Goal: Information Seeking & Learning: Check status

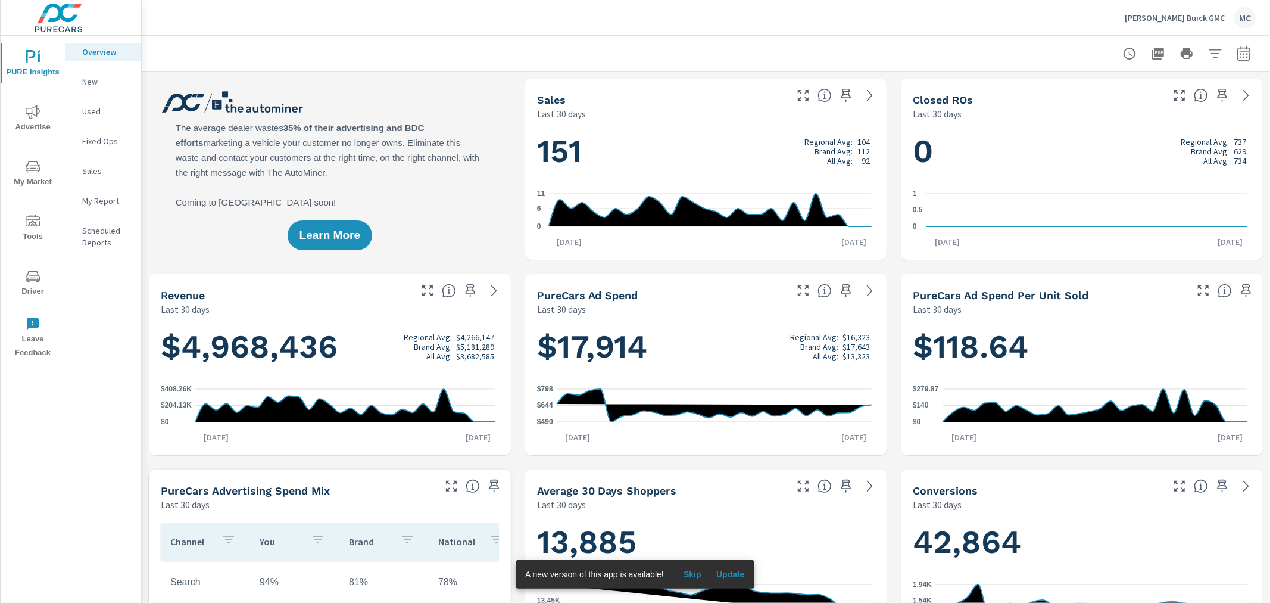
click at [89, 104] on div "Used" at bounding box center [104, 111] width 76 height 18
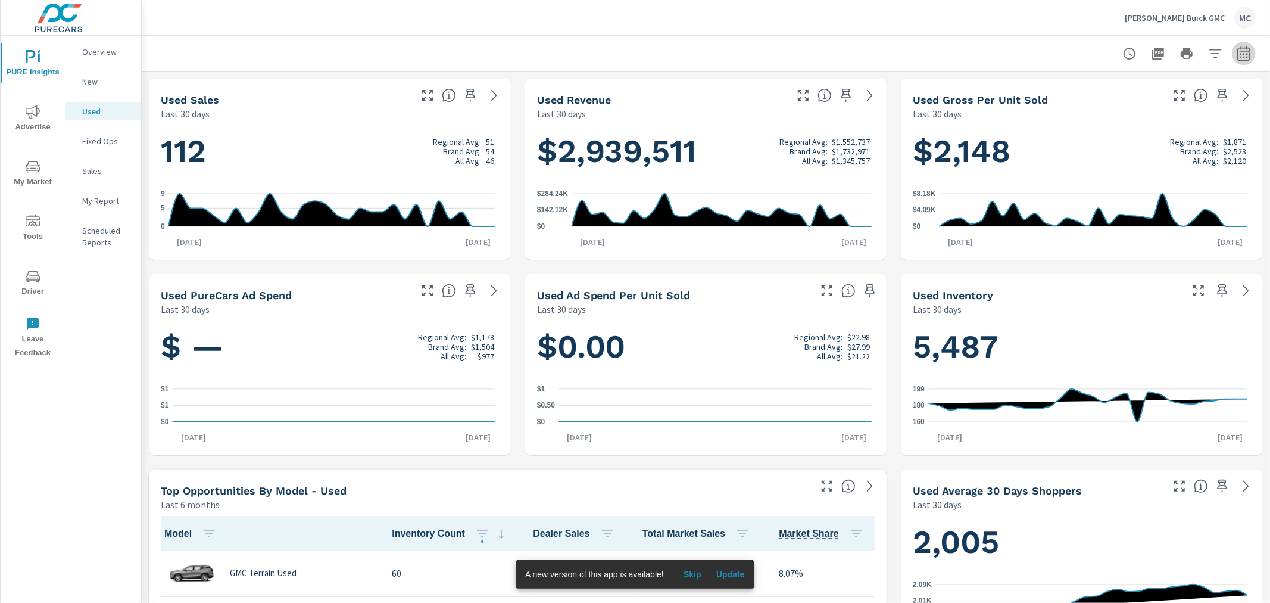
click at [1240, 43] on button "button" at bounding box center [1244, 54] width 24 height 24
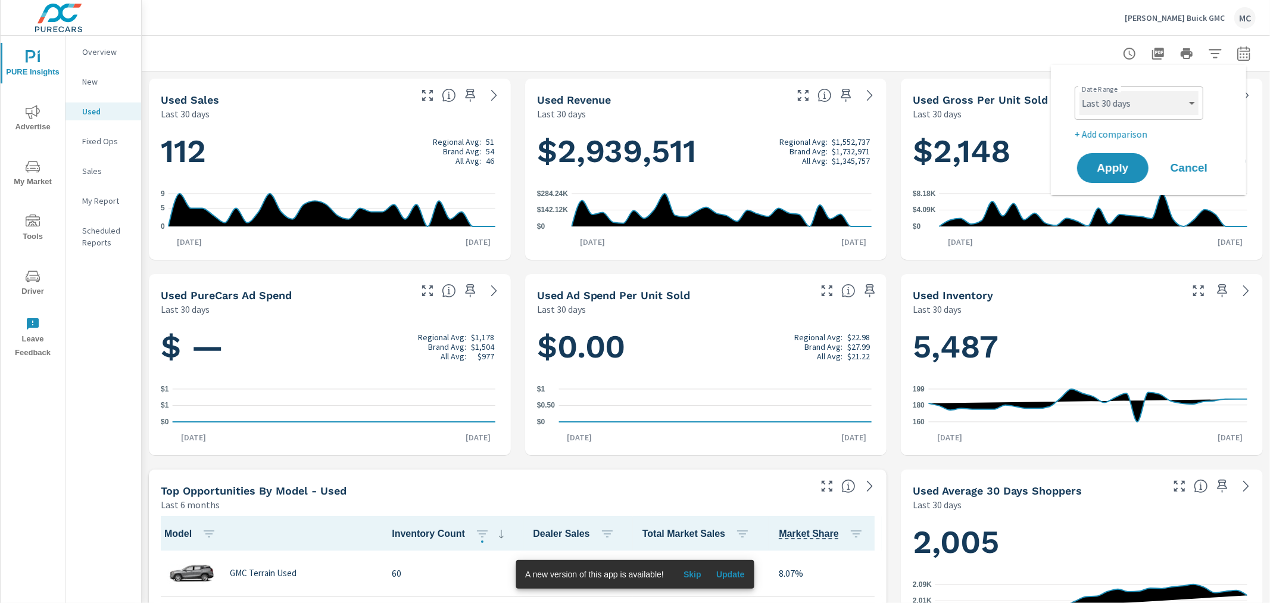
click at [1126, 111] on select "Custom Yesterday Last week Last 7 days Last 14 days Last 30 days Last 45 days L…" at bounding box center [1139, 103] width 119 height 24
click at [1080, 91] on select "Custom Yesterday Last week Last 7 days Last 14 days Last 30 days Last 45 days L…" at bounding box center [1139, 103] width 119 height 24
select select "Month to date"
click at [1108, 180] on button "Apply" at bounding box center [1113, 167] width 74 height 31
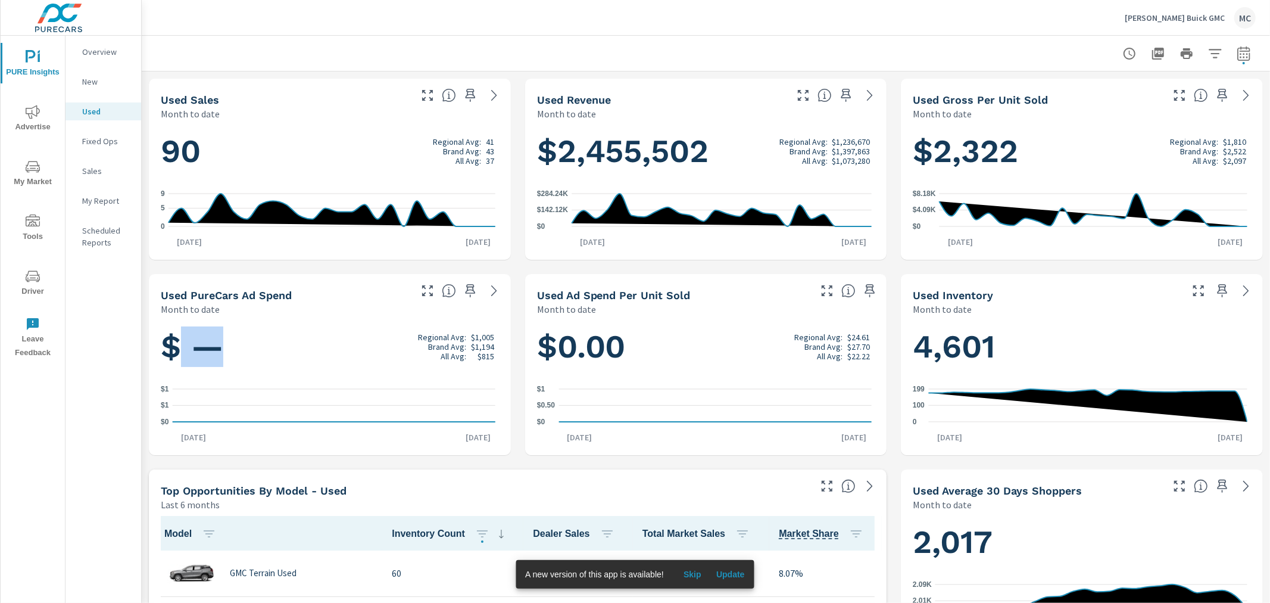
drag, startPoint x: 270, startPoint y: 337, endPoint x: 179, endPoint y: 357, distance: 93.3
click at [179, 357] on h1 "$ — Regional Avg: $1,005 Brand Avg: $1,194 All Avg: $815" at bounding box center [330, 346] width 338 height 40
drag, startPoint x: 679, startPoint y: 335, endPoint x: 545, endPoint y: 334, distance: 134.0
click at [545, 334] on h1 "$0.00 Regional Avg: $24.61 Brand Avg: $27.70 All Avg: $22.22" at bounding box center [706, 346] width 338 height 40
click at [641, 372] on div "$0.00 Regional Avg: $24.61 Brand Avg: $27.70 All Avg: $22.22 $0 $0.50 $1 Aug 1s…" at bounding box center [706, 385] width 353 height 130
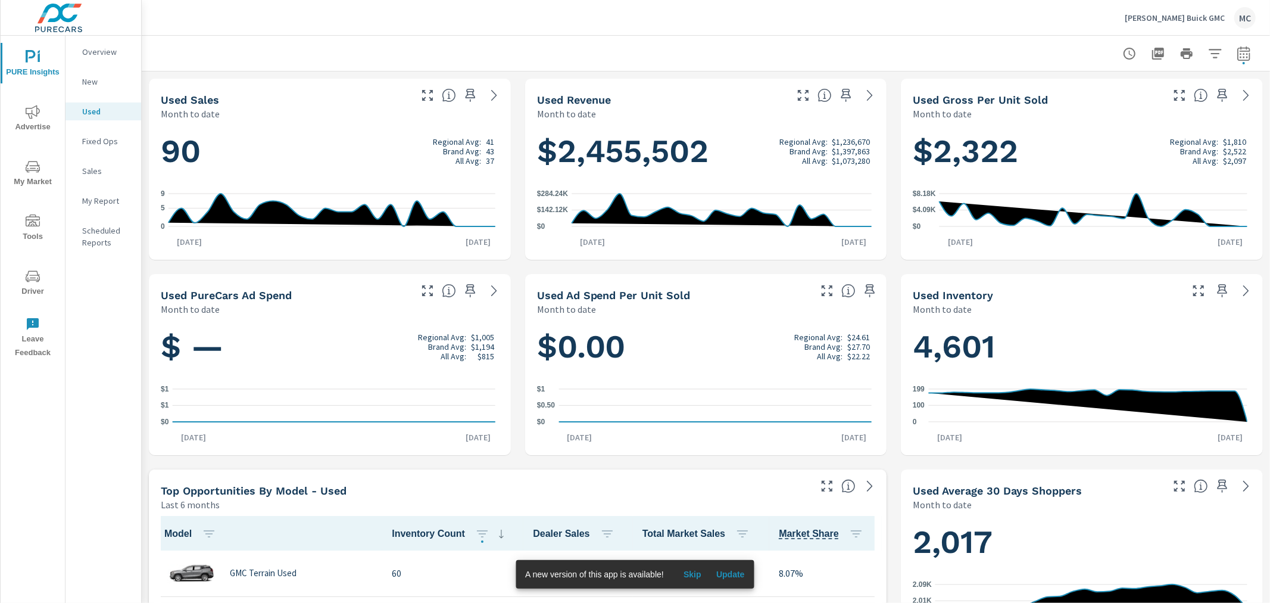
click at [342, 356] on h1 "$ — Regional Avg: $1,005 Brand Avg: $1,194 All Avg: $815" at bounding box center [330, 346] width 338 height 40
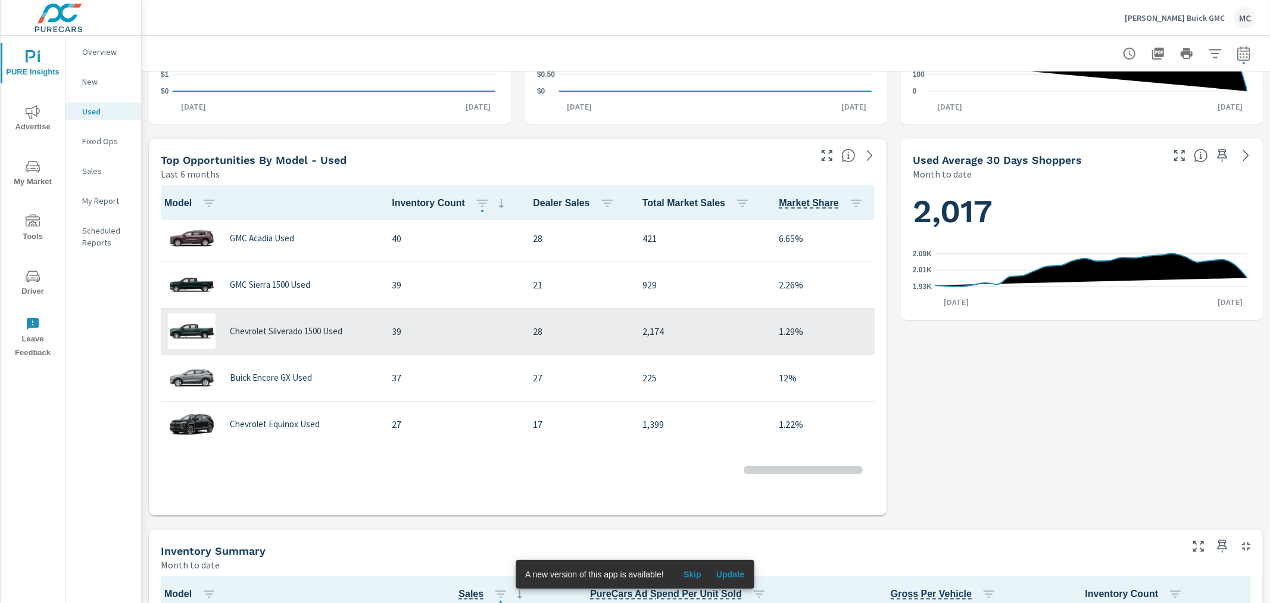
scroll to position [198, 0]
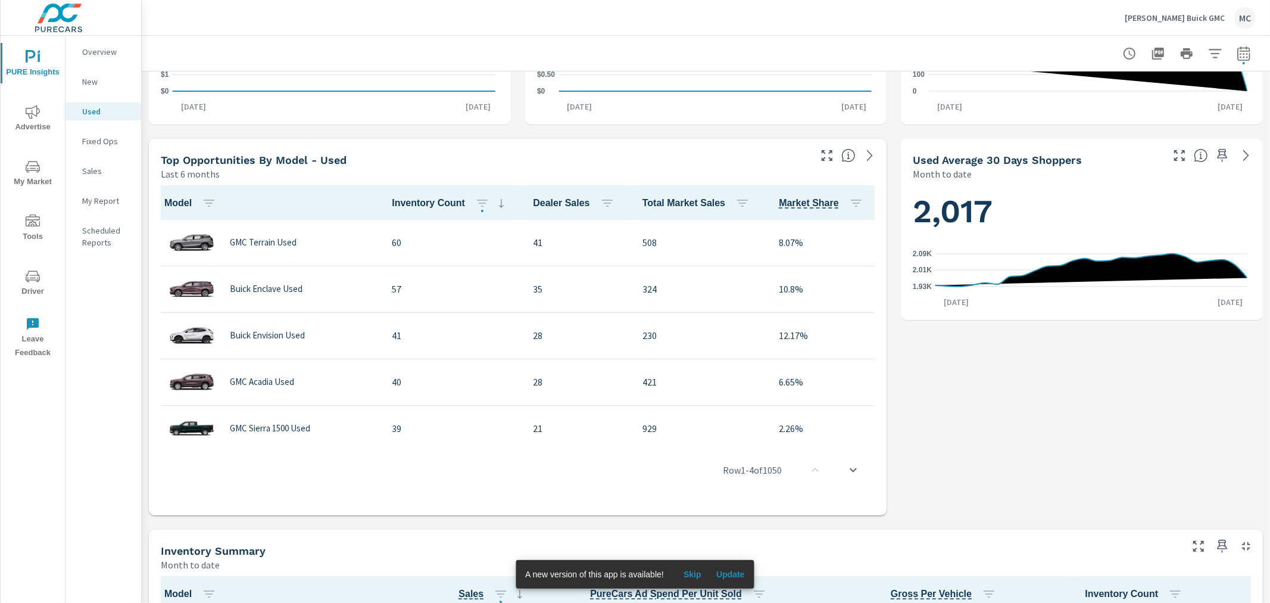
click at [1216, 20] on p "Phillips Buick GMC" at bounding box center [1175, 18] width 100 height 11
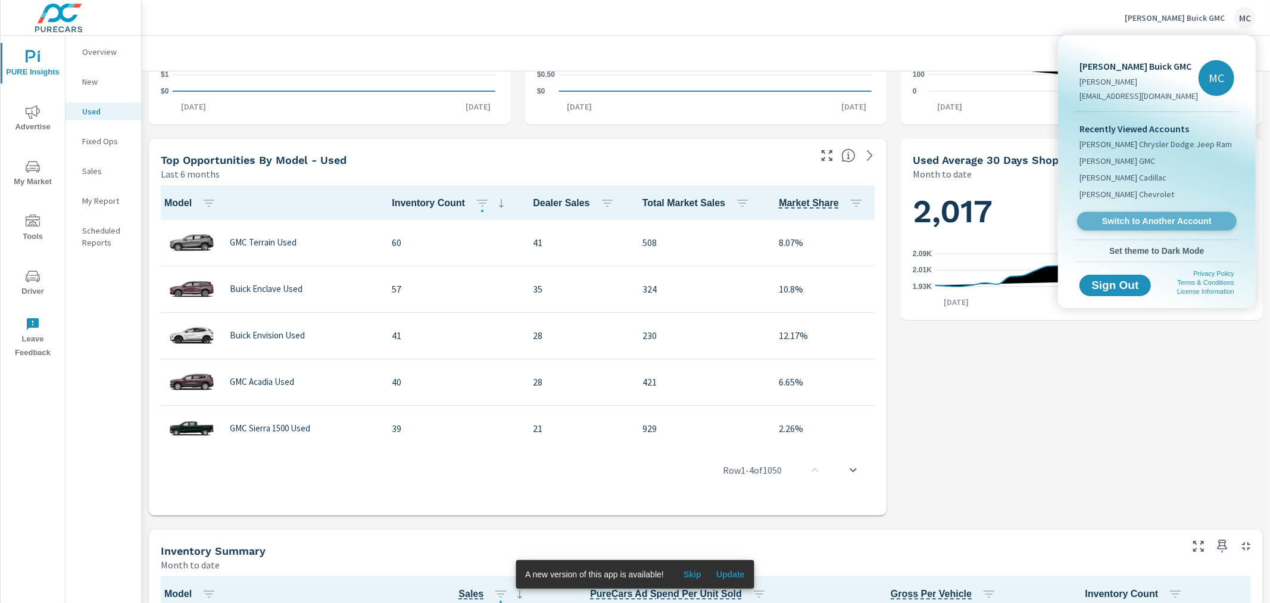
click at [1145, 221] on span "Switch to Another Account" at bounding box center [1157, 221] width 146 height 11
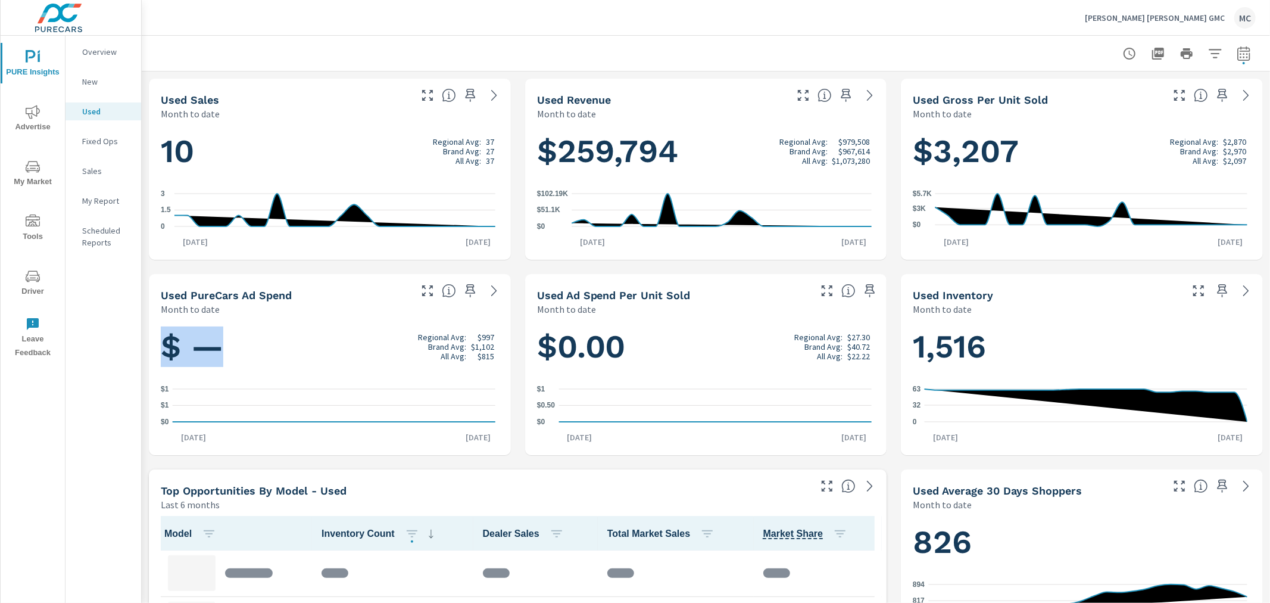
drag, startPoint x: 250, startPoint y: 347, endPoint x: 170, endPoint y: 357, distance: 81.0
click at [170, 357] on h1 "$ — Regional Avg: $997 Brand Avg: $1,102 All Avg: $815" at bounding box center [330, 346] width 338 height 40
click at [295, 376] on div "$ — Regional Avg: $997 Brand Avg: $1,102 All Avg: $815 $0 $1 $1 Aug 10th $0 Aug…" at bounding box center [330, 385] width 353 height 130
click at [1167, 14] on p "[PERSON_NAME] [PERSON_NAME] GMC" at bounding box center [1155, 18] width 140 height 11
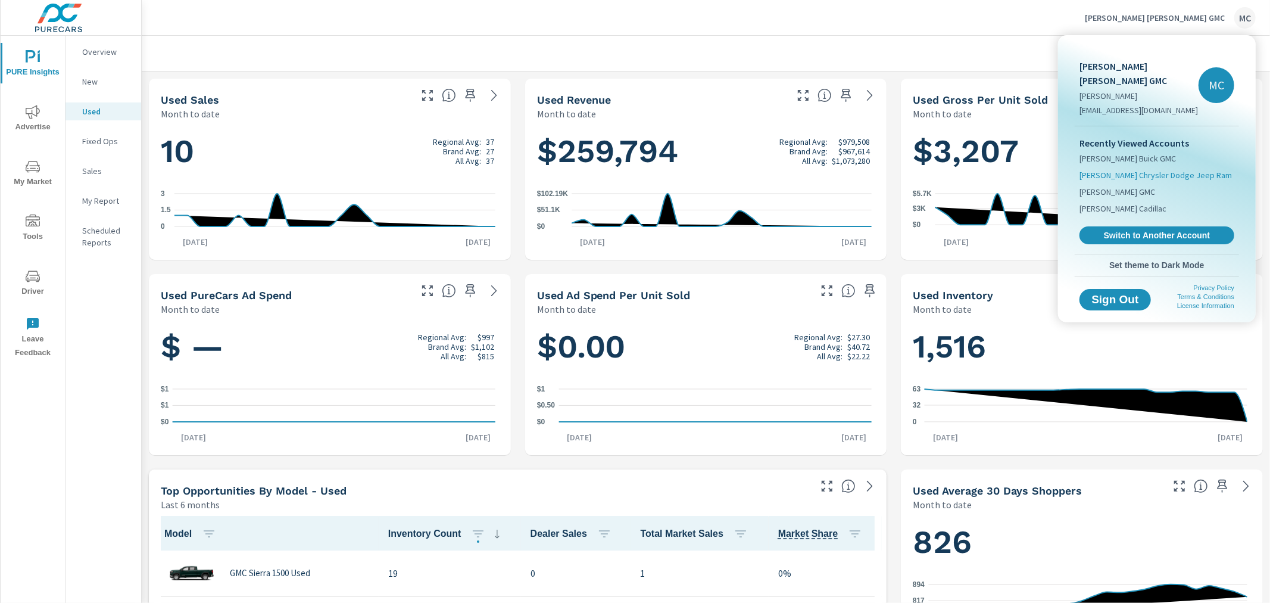
click at [1110, 169] on span "Huston Chrysler Dodge Jeep Ram" at bounding box center [1156, 175] width 152 height 12
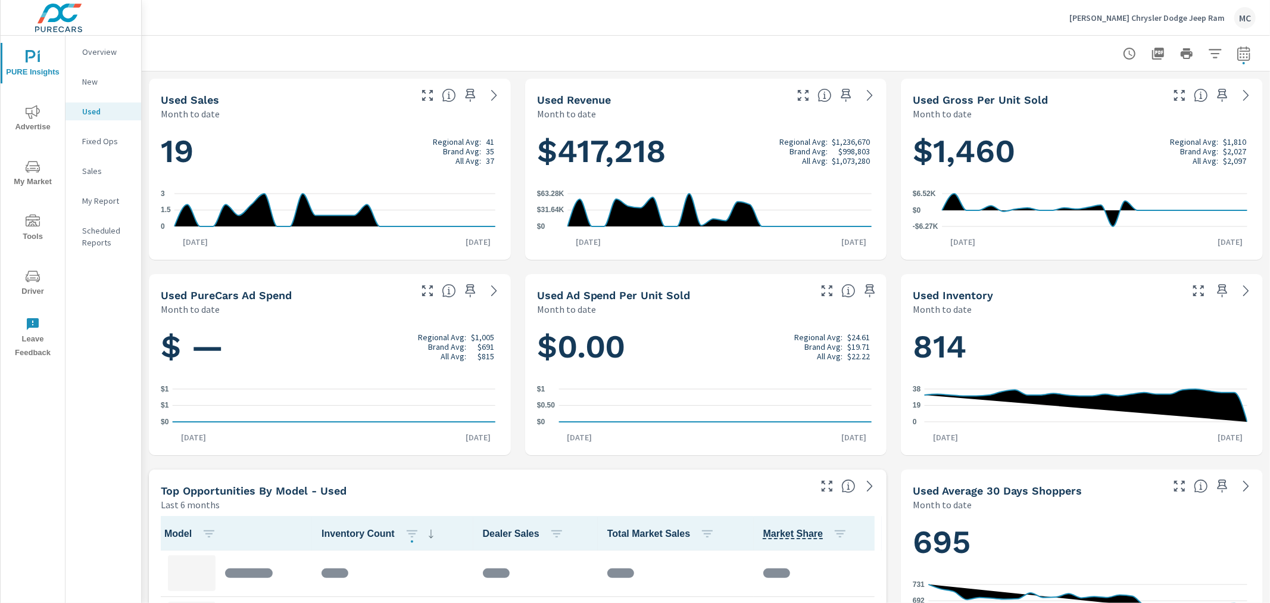
click at [1169, 8] on div "Huston Chrysler Dodge Jeep Ram MC" at bounding box center [1163, 17] width 186 height 21
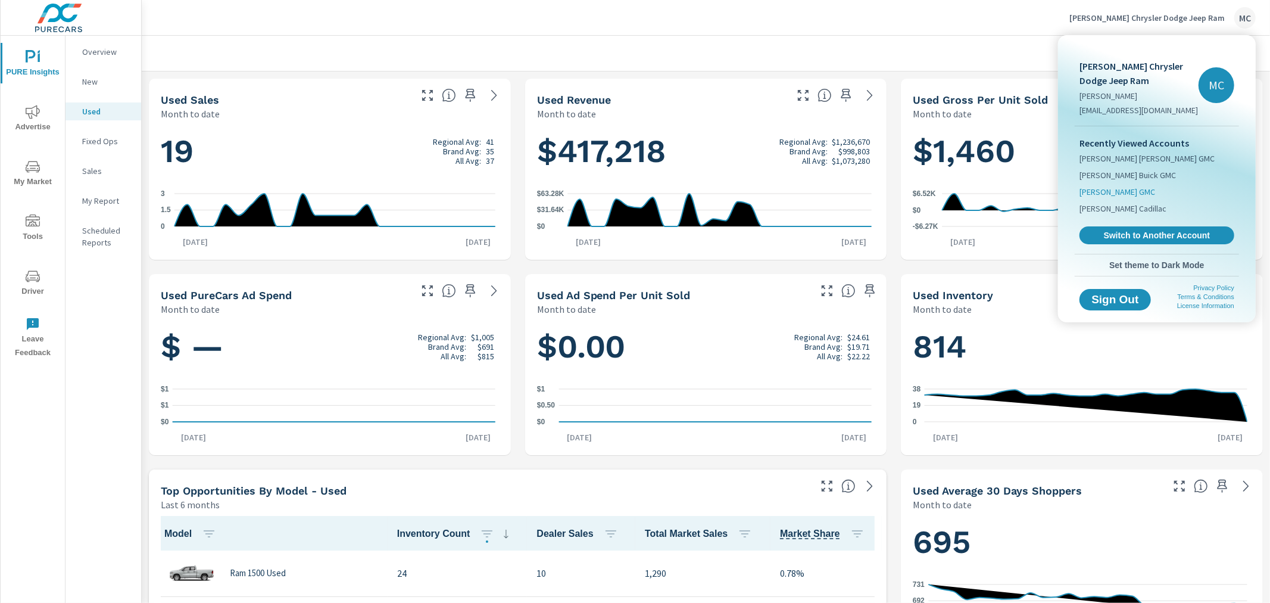
click at [1114, 192] on span "[PERSON_NAME] GMC" at bounding box center [1118, 192] width 76 height 12
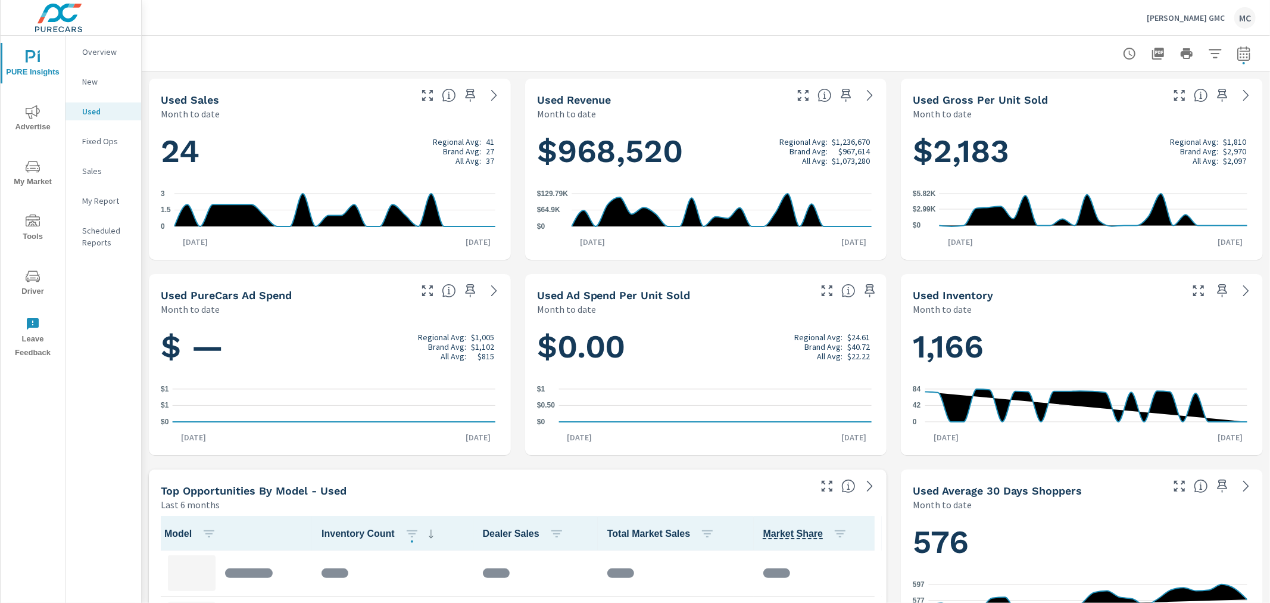
click at [1222, 13] on p "Huston GMC" at bounding box center [1186, 18] width 78 height 11
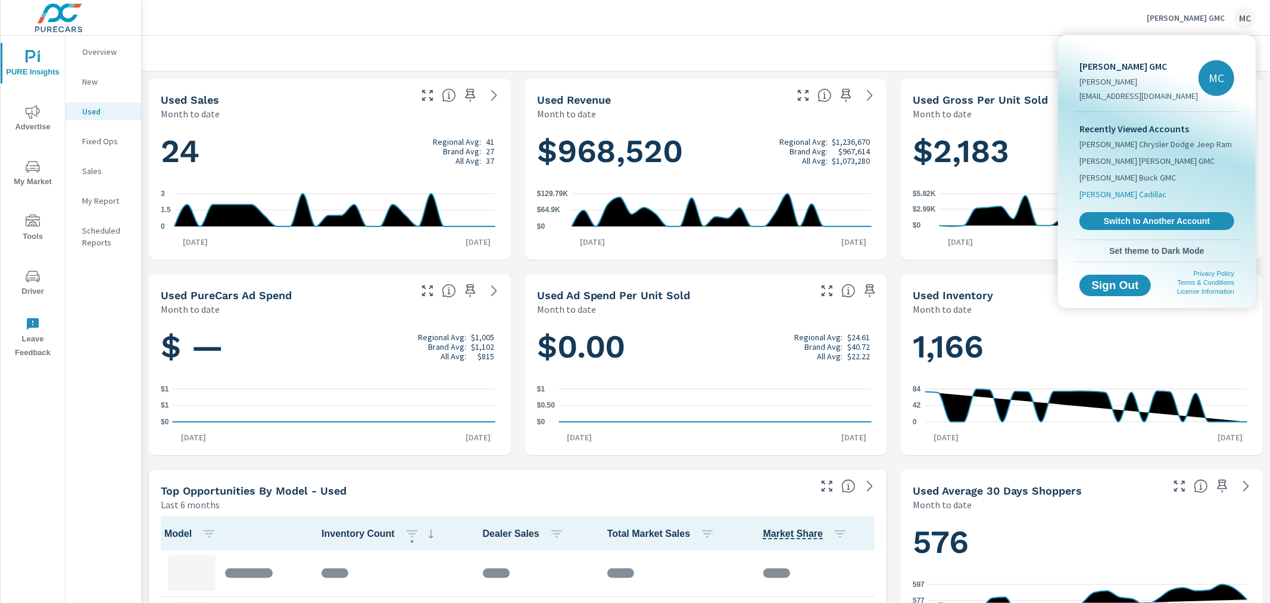
click at [1129, 195] on span "[PERSON_NAME] Cadillac" at bounding box center [1123, 194] width 87 height 12
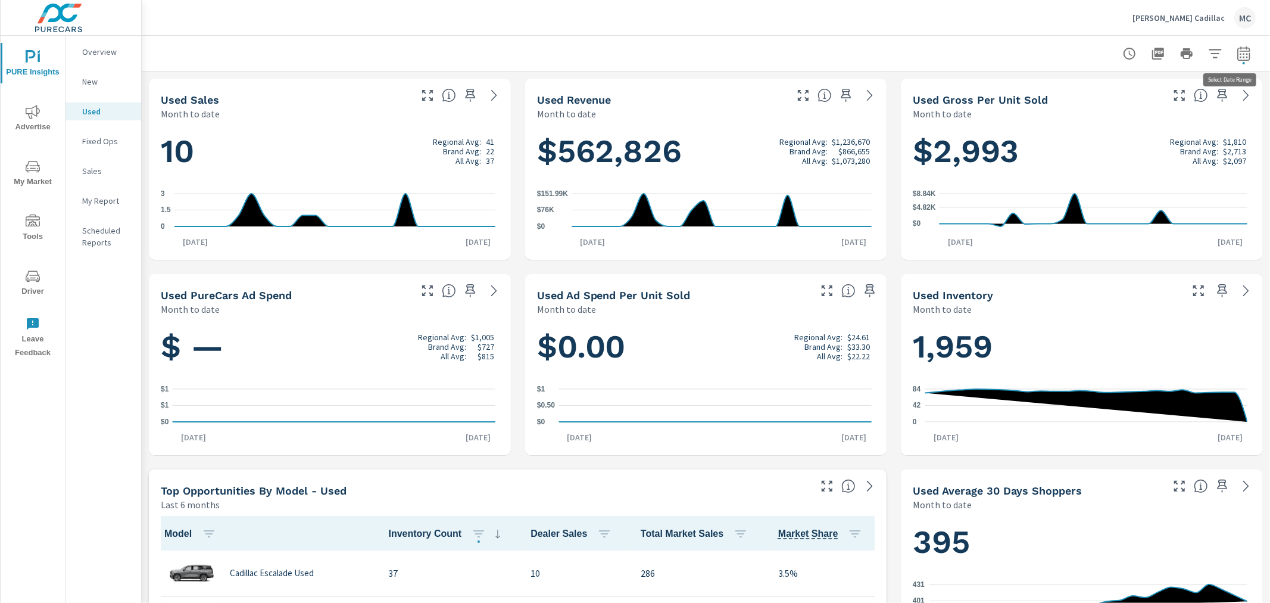
click at [1237, 58] on icon "button" at bounding box center [1244, 53] width 14 height 14
select select "Month to date"
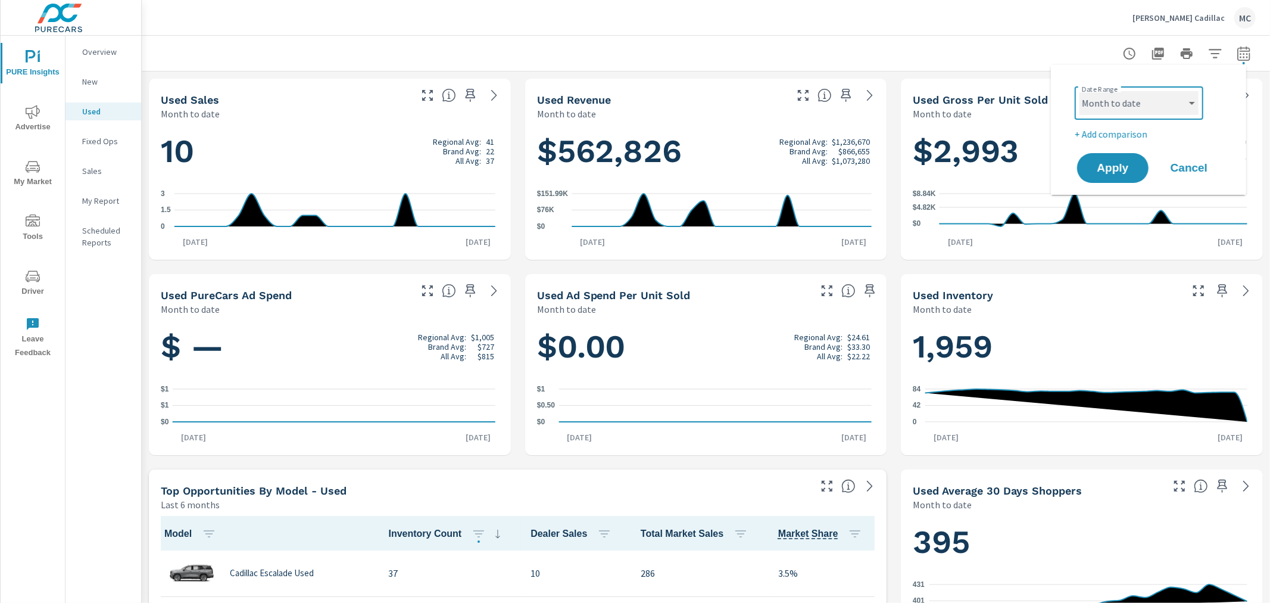
click at [1140, 104] on select "Custom Yesterday Last week Last 7 days Last 14 days Last 30 days Last 45 days L…" at bounding box center [1139, 103] width 119 height 24
click at [1081, 52] on div at bounding box center [706, 53] width 1100 height 35
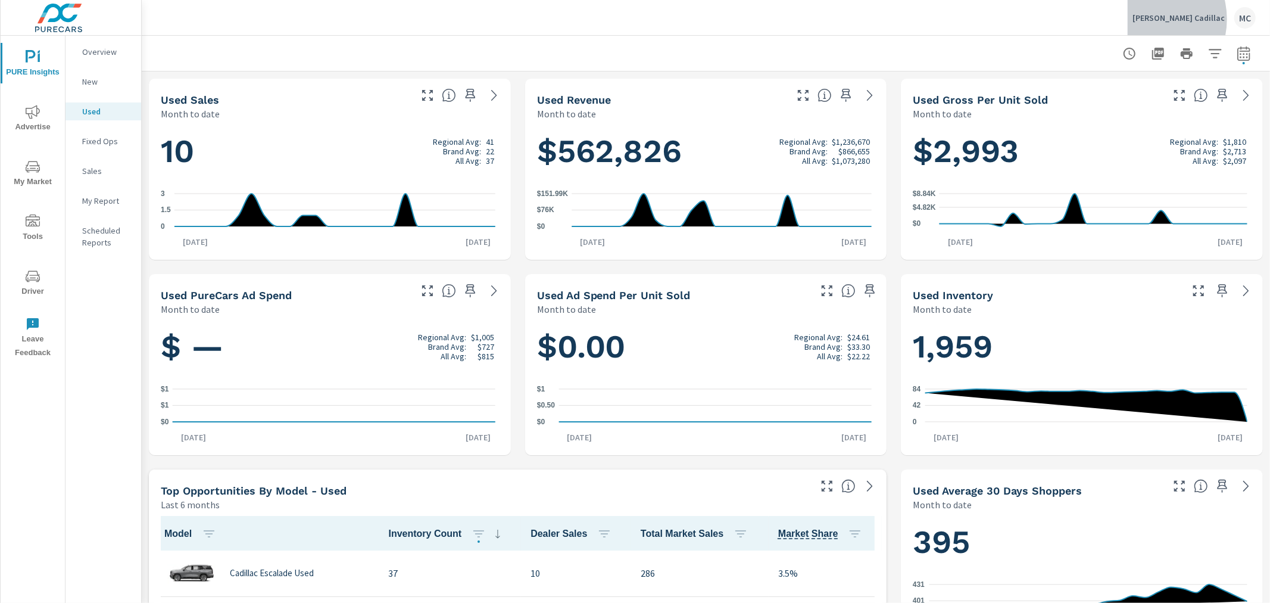
click at [1180, 19] on p "[PERSON_NAME] Cadillac" at bounding box center [1179, 18] width 92 height 11
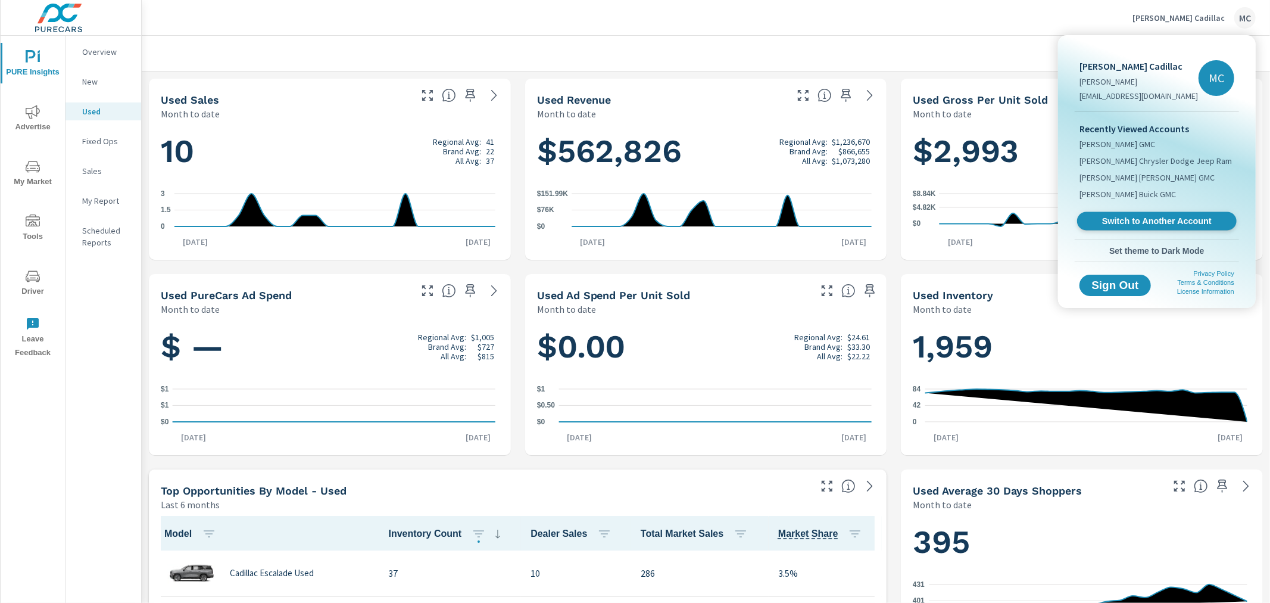
click at [1134, 222] on span "Switch to Another Account" at bounding box center [1157, 221] width 146 height 11
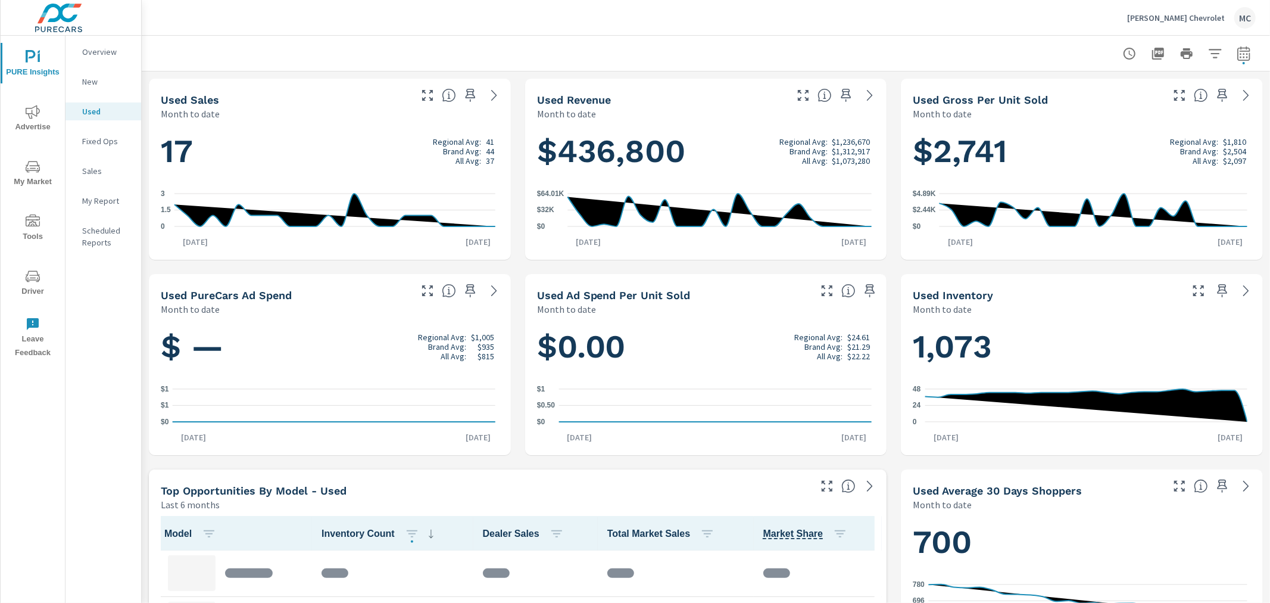
click at [1217, 20] on p "[PERSON_NAME] Chevrolet" at bounding box center [1176, 18] width 98 height 11
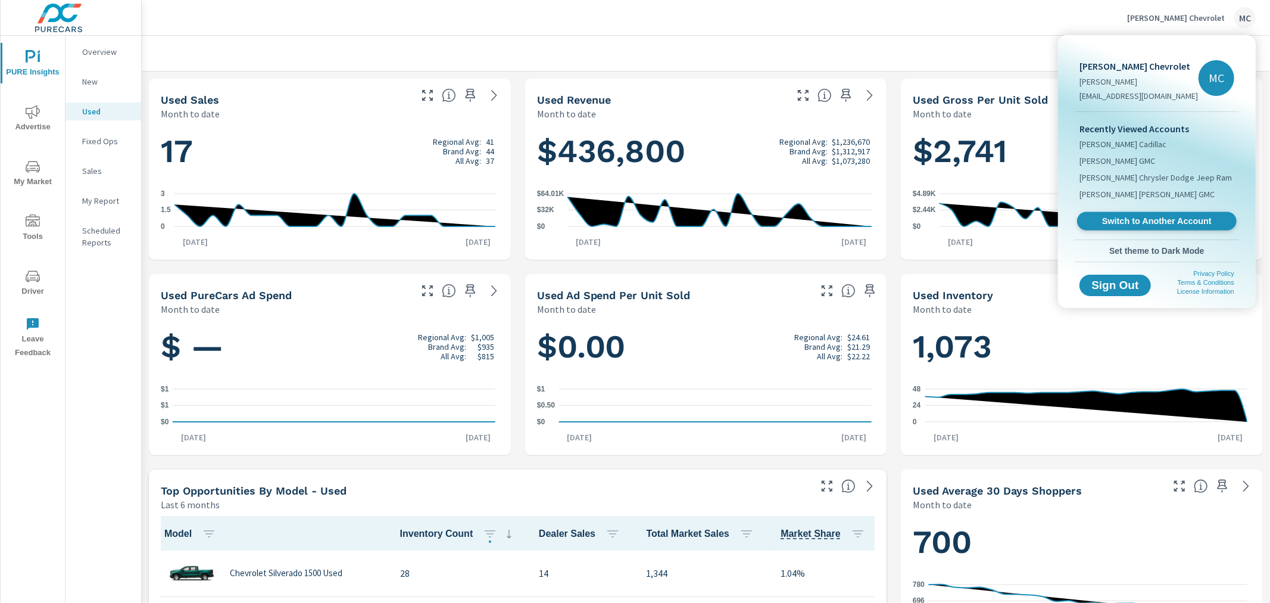
click at [1130, 222] on span "Switch to Another Account" at bounding box center [1157, 221] width 146 height 11
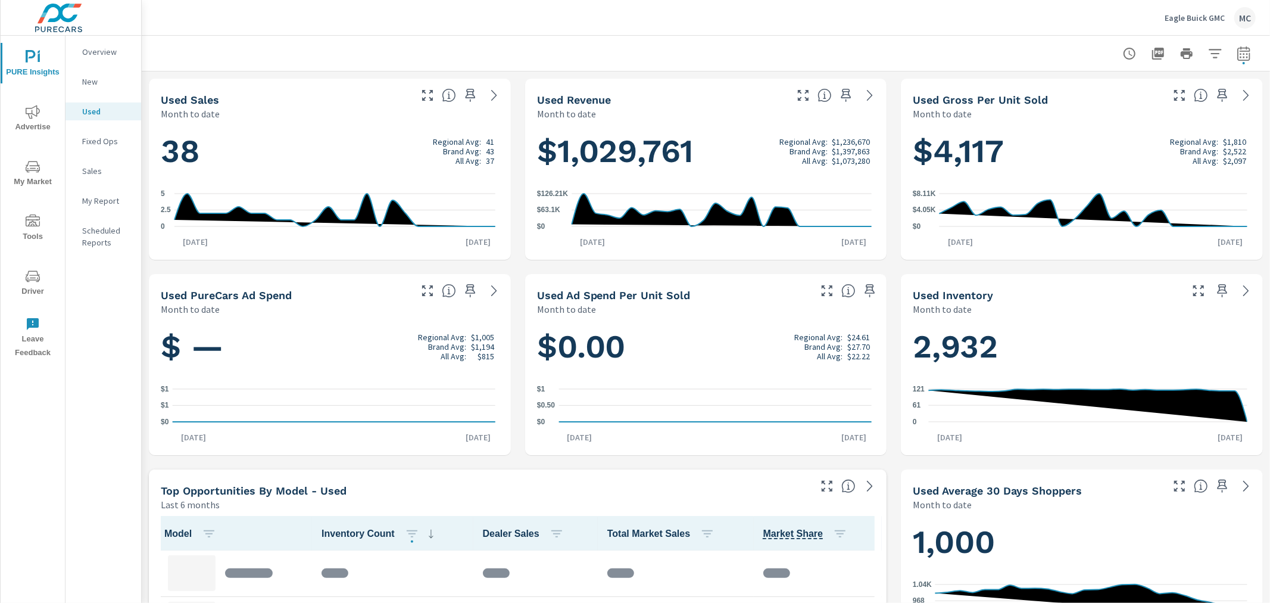
click at [1193, 18] on p "Eagle Buick GMC" at bounding box center [1195, 18] width 60 height 11
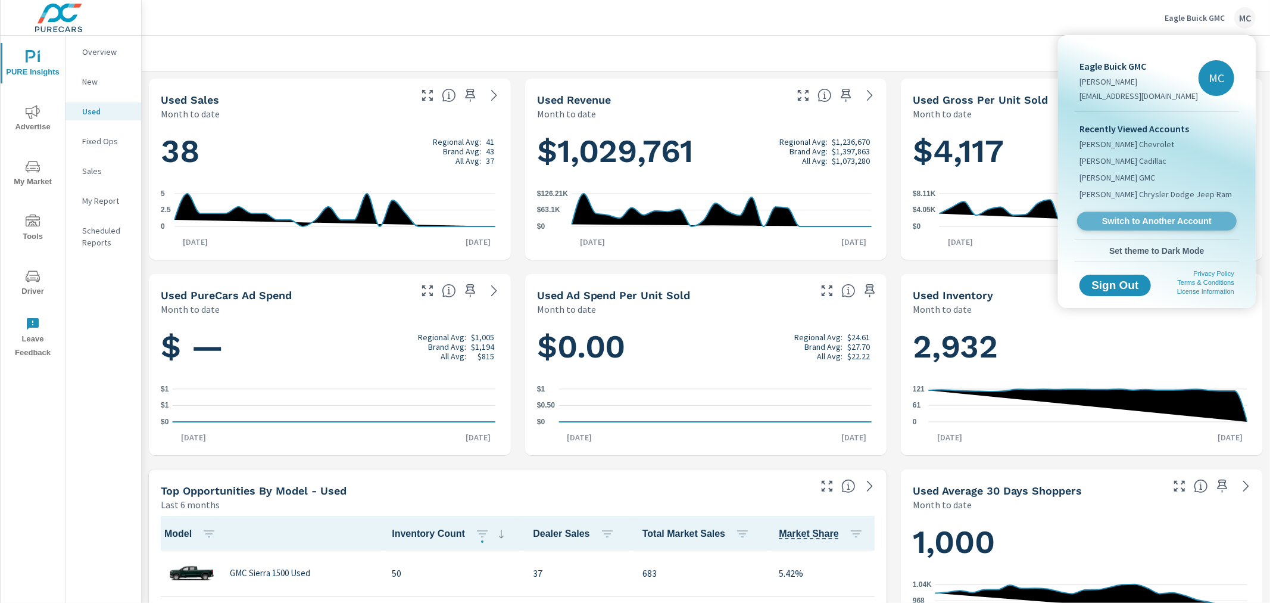
click at [1099, 217] on span "Switch to Another Account" at bounding box center [1157, 221] width 146 height 11
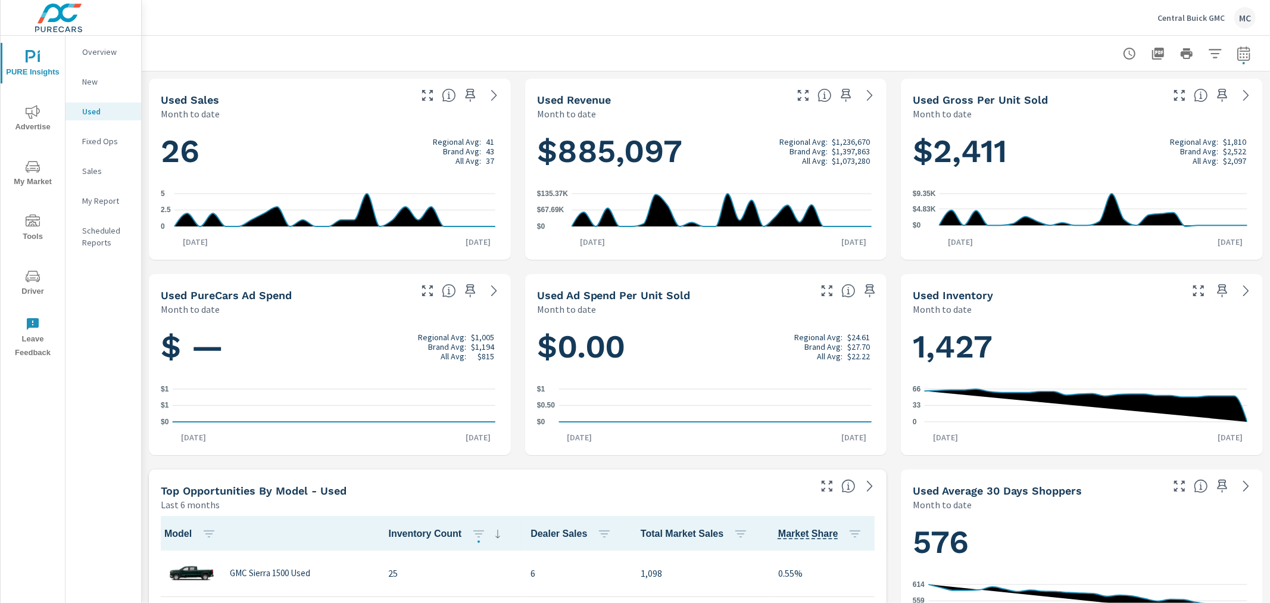
click at [121, 49] on p "Overview" at bounding box center [106, 52] width 49 height 12
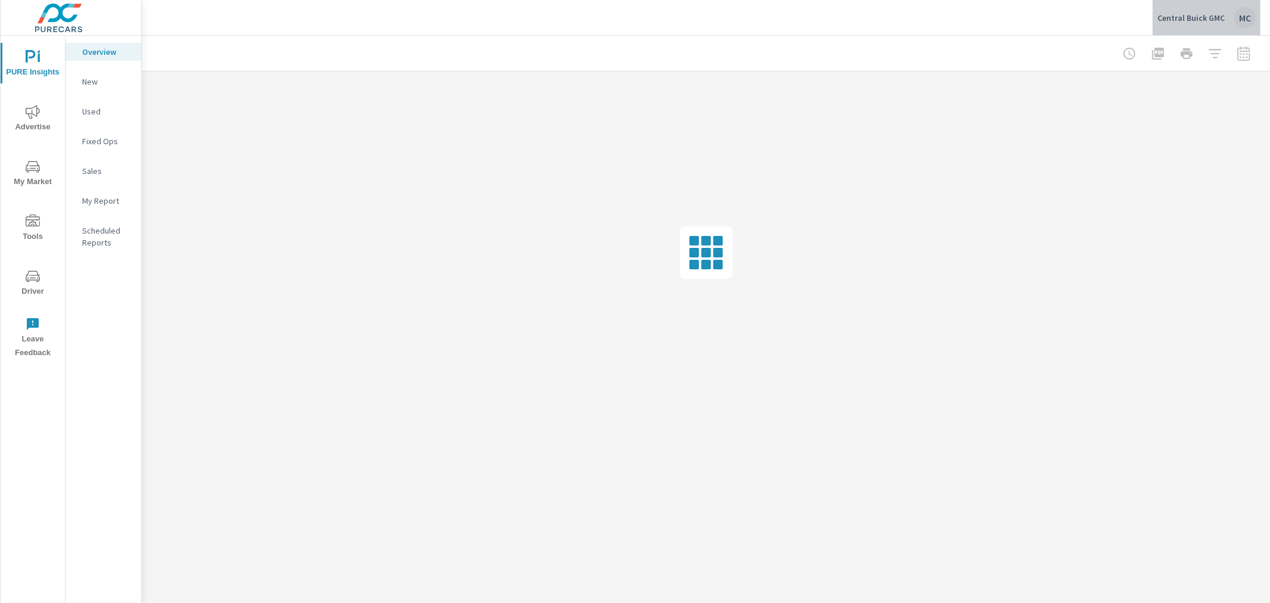
click at [1223, 15] on p "Central Buick GMC" at bounding box center [1191, 18] width 67 height 11
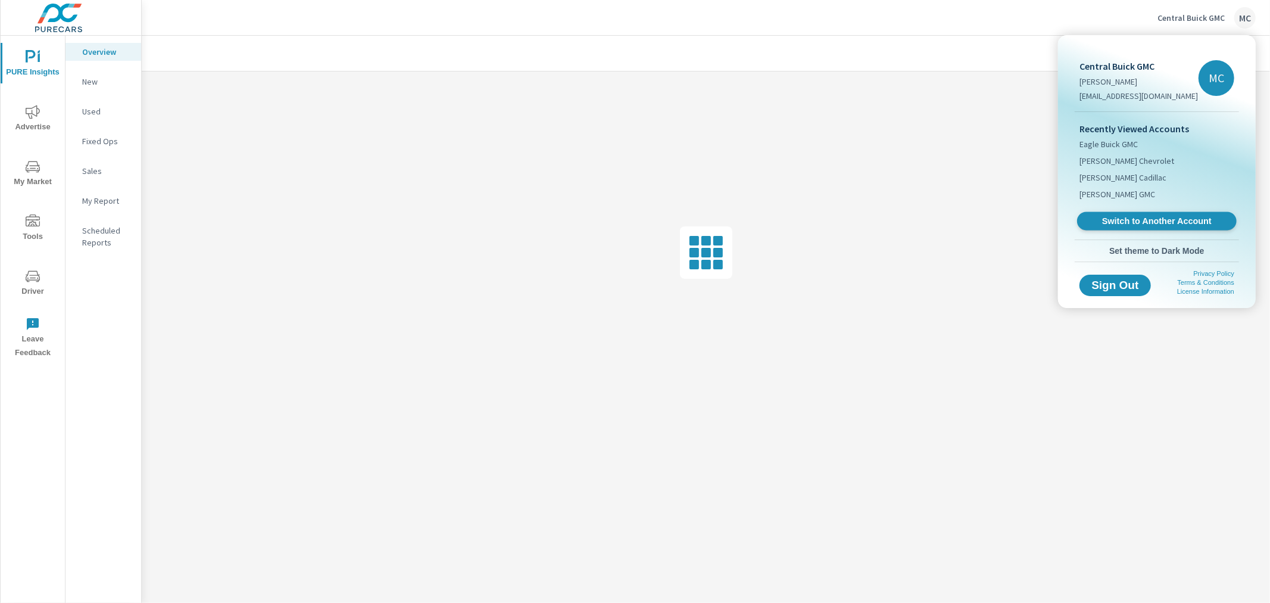
click at [1106, 217] on span "Switch to Another Account" at bounding box center [1157, 221] width 146 height 11
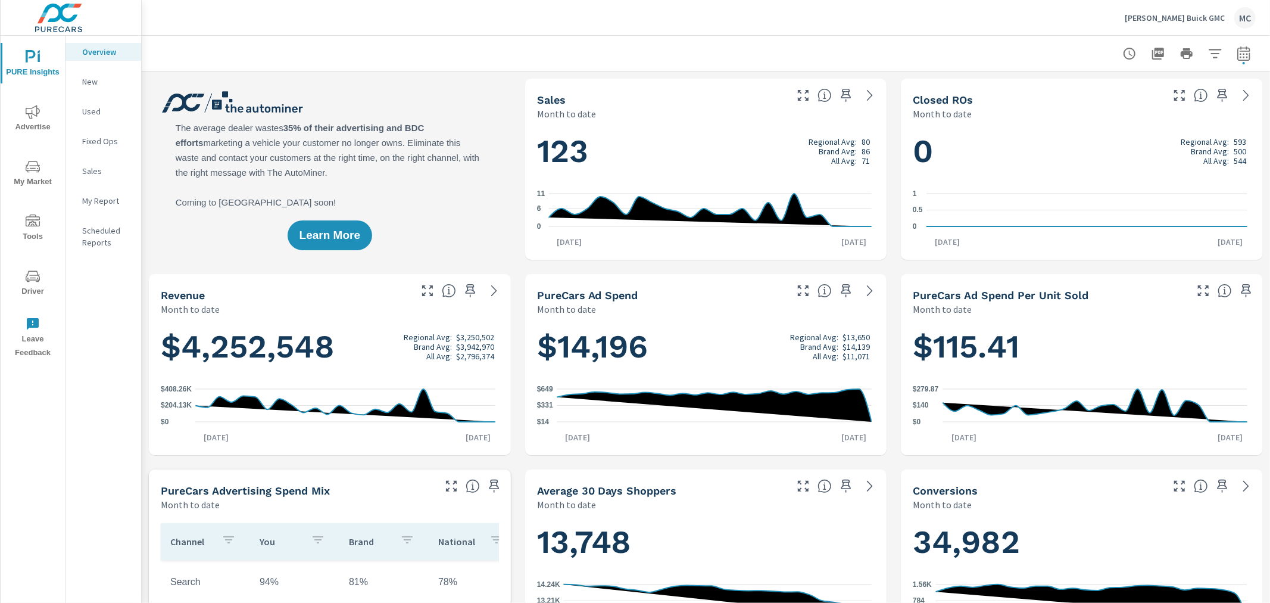
click at [23, 115] on span "Advertise" at bounding box center [32, 119] width 57 height 29
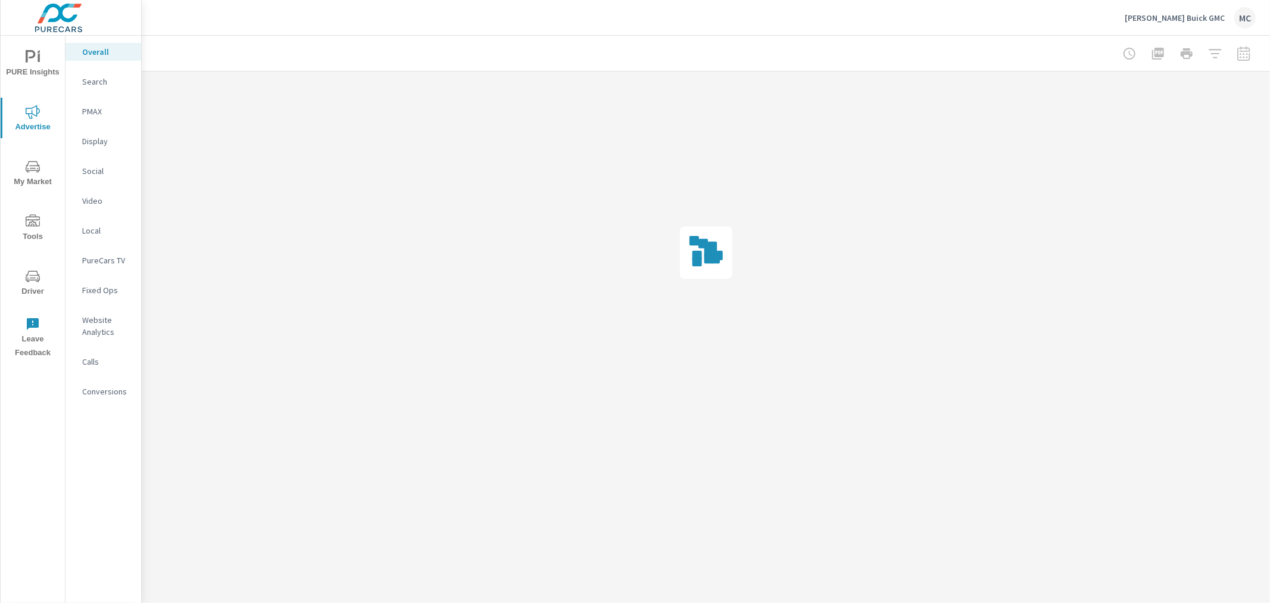
click at [91, 114] on p "PMAX" at bounding box center [106, 111] width 49 height 12
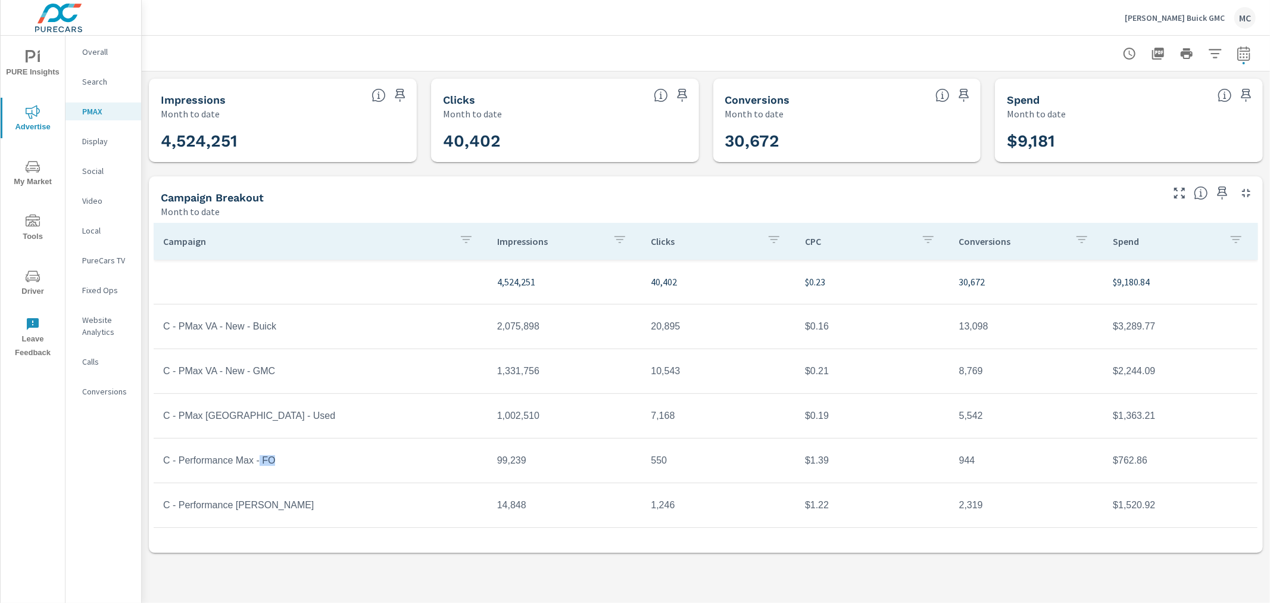
drag, startPoint x: 258, startPoint y: 466, endPoint x: 275, endPoint y: 462, distance: 17.2
click at [275, 462] on td "C - Performance Max - FO" at bounding box center [321, 460] width 334 height 30
click at [275, 461] on td "C - Performance Max - FO" at bounding box center [321, 460] width 334 height 30
click at [1180, 14] on p "[PERSON_NAME] Buick GMC" at bounding box center [1175, 18] width 100 height 11
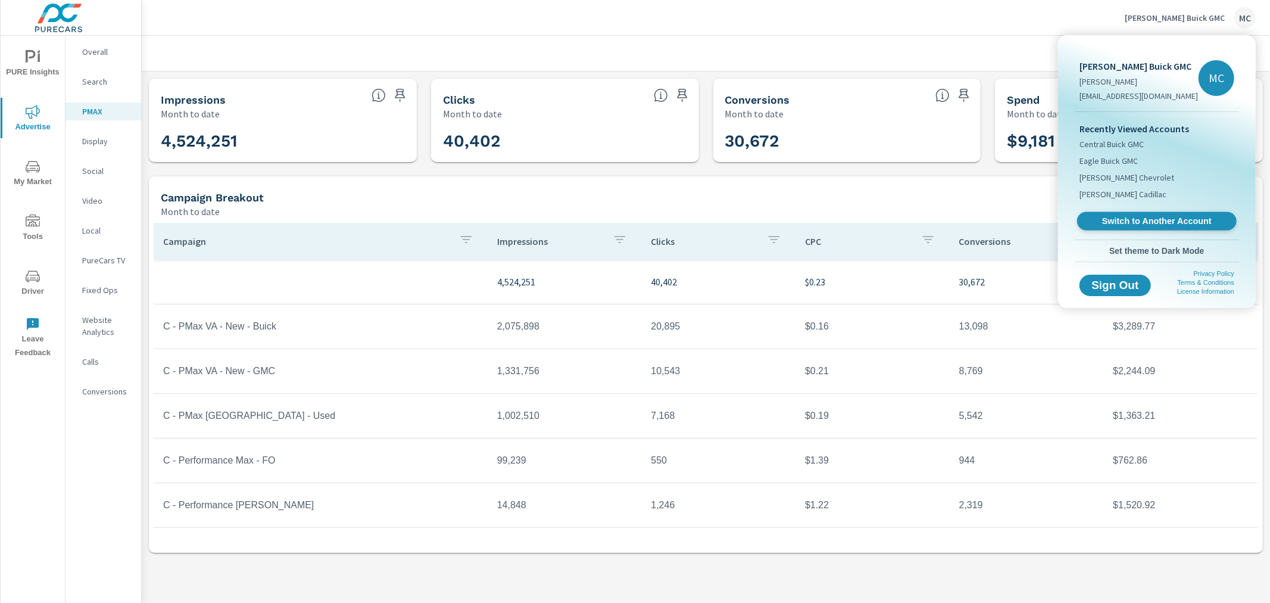
click at [1133, 216] on span "Switch to Another Account" at bounding box center [1157, 221] width 146 height 11
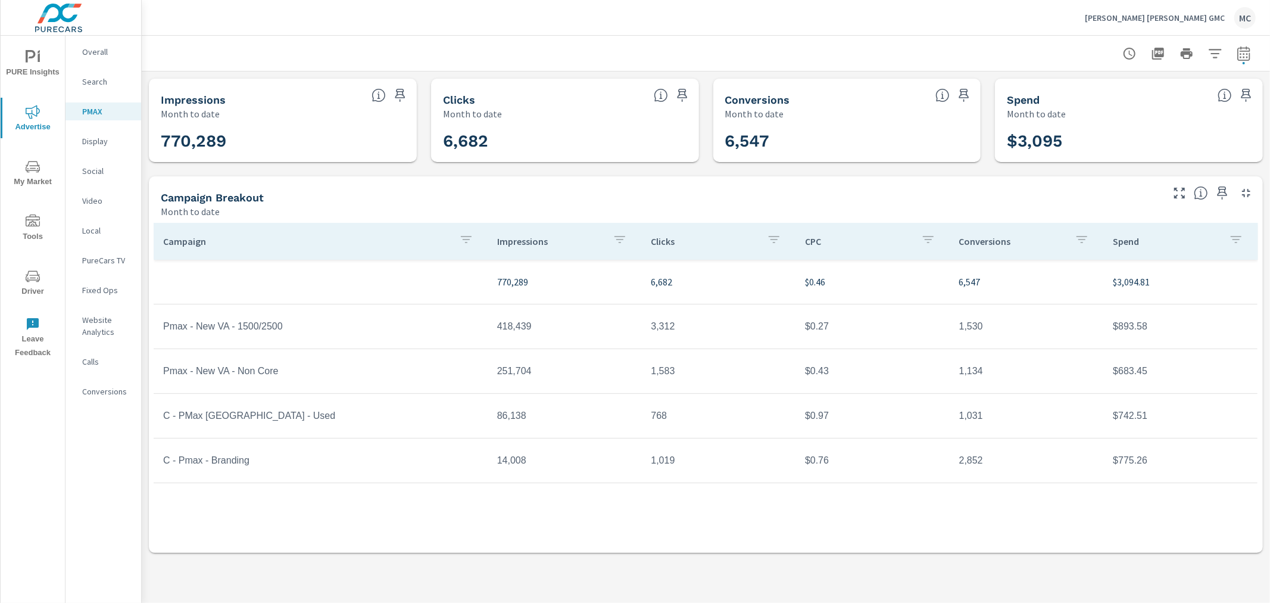
click at [1246, 57] on icon "button" at bounding box center [1244, 53] width 14 height 14
select select "Month to date"
click at [1246, 57] on icon "button" at bounding box center [1244, 53] width 14 height 14
drag, startPoint x: 1068, startPoint y: 143, endPoint x: 1007, endPoint y: 152, distance: 61.4
click at [1007, 152] on div "$3,095" at bounding box center [1129, 141] width 244 height 30
